Goal: Communication & Community: Answer question/provide support

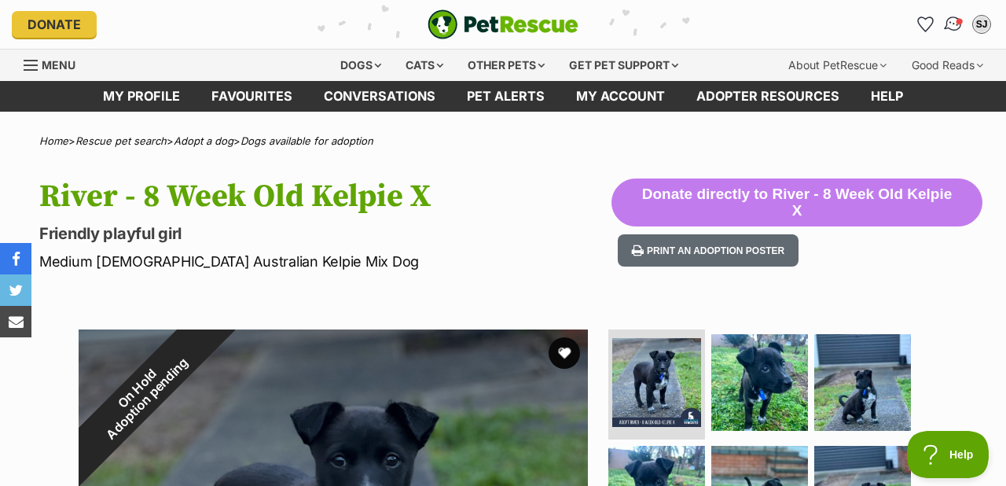
click at [956, 20] on img "Conversations" at bounding box center [953, 24] width 21 height 20
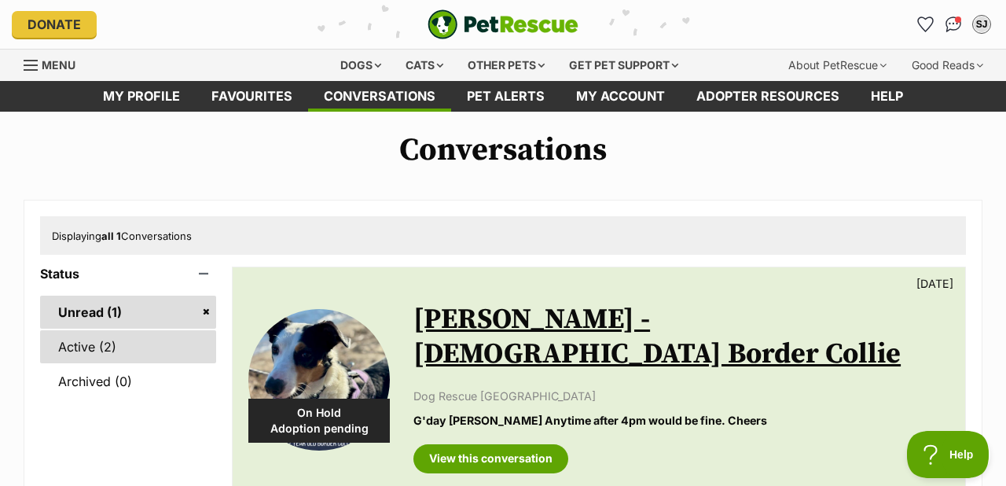
click at [104, 341] on link "Active (2)" at bounding box center [128, 346] width 176 height 33
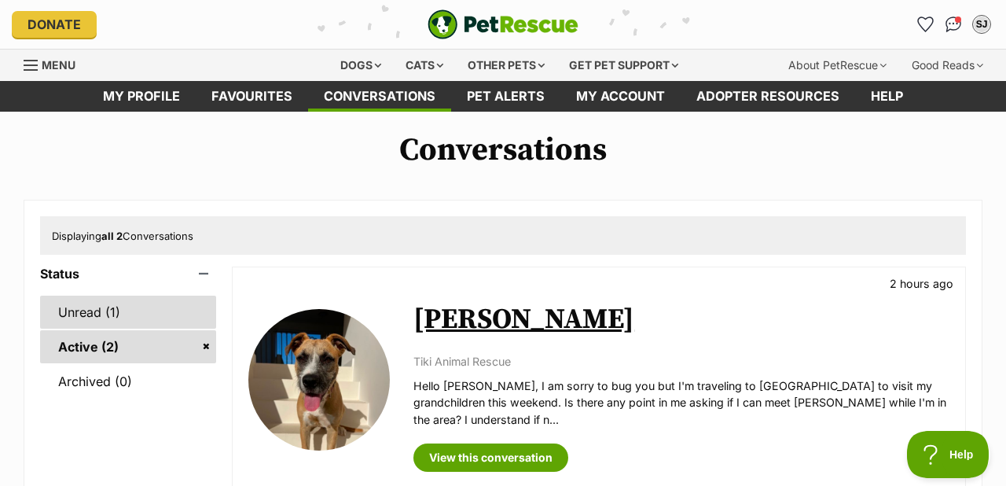
click at [91, 306] on link "Unread (1)" at bounding box center [128, 311] width 176 height 33
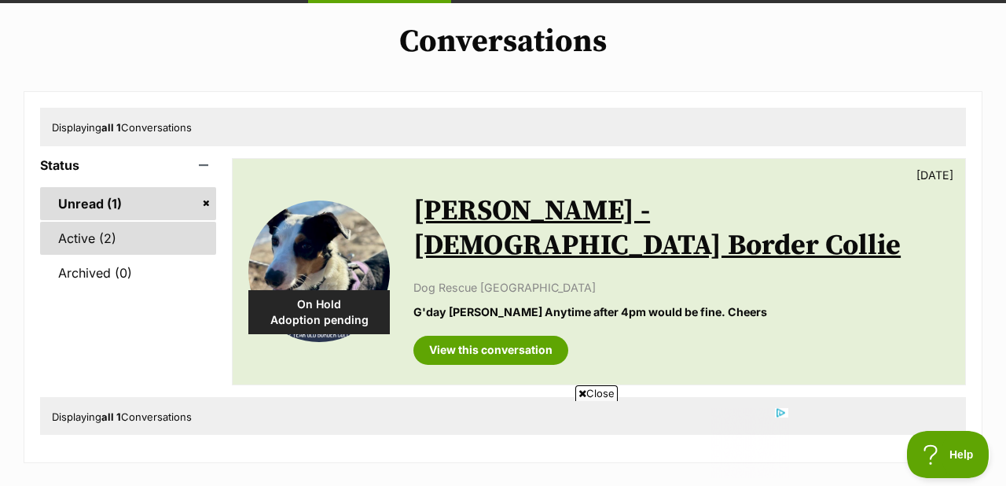
click at [81, 236] on link "Active (2)" at bounding box center [128, 238] width 176 height 33
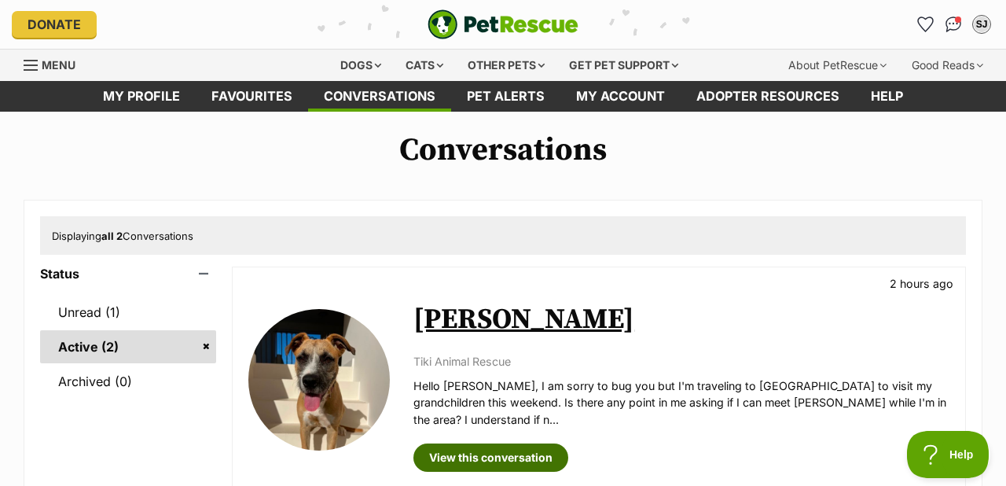
click at [511, 445] on link "View this conversation" at bounding box center [490, 457] width 155 height 28
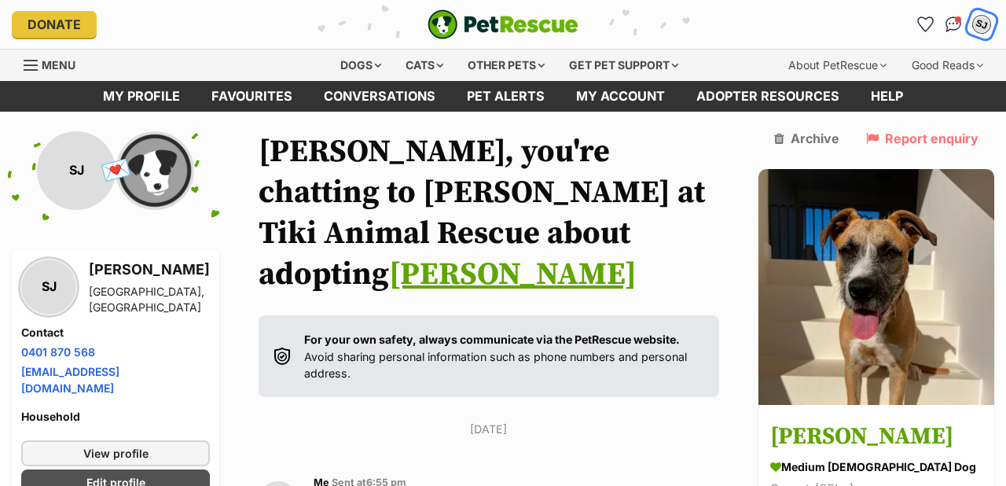
click at [980, 20] on div "SJ" at bounding box center [981, 24] width 20 height 20
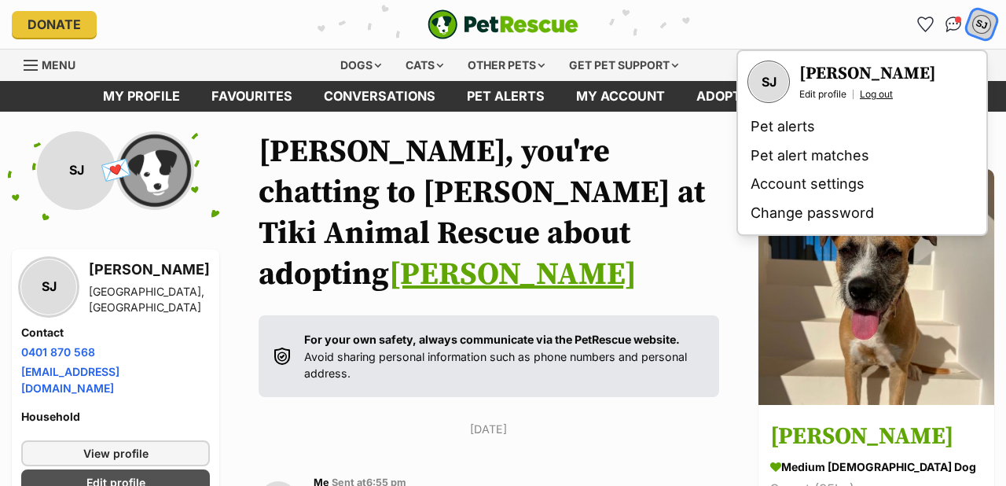
click at [879, 89] on link "Log out" at bounding box center [876, 94] width 33 height 13
